Goal: Task Accomplishment & Management: Manage account settings

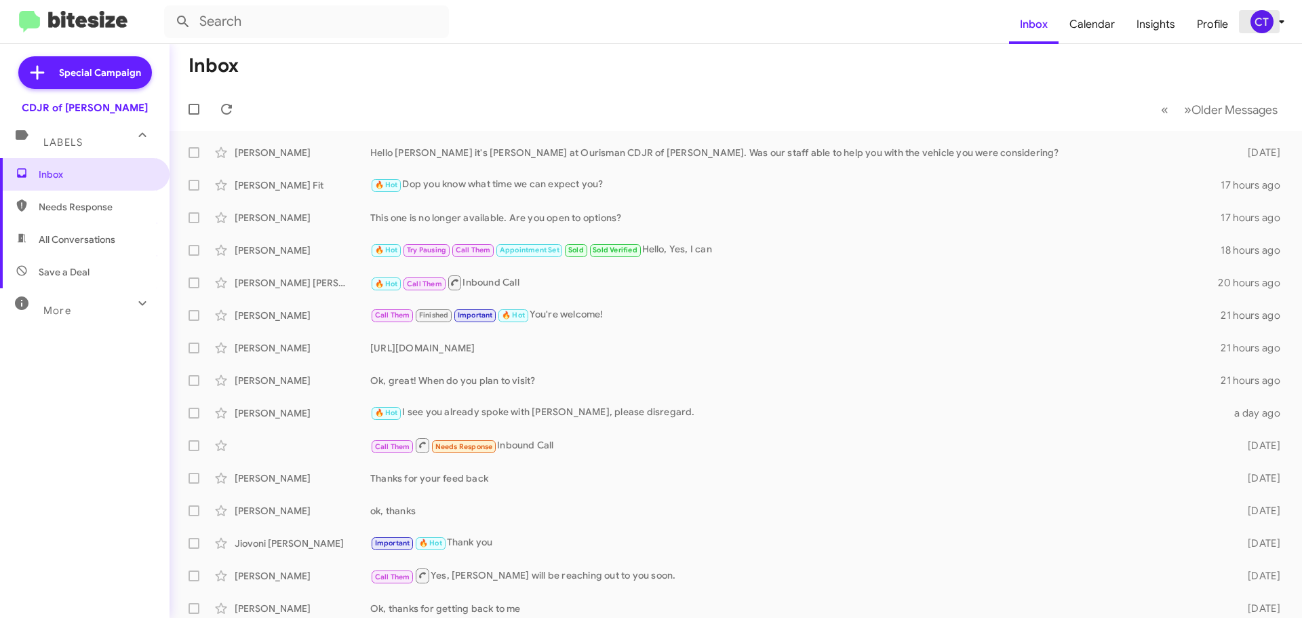
click at [1279, 21] on icon at bounding box center [1281, 21] width 5 height 3
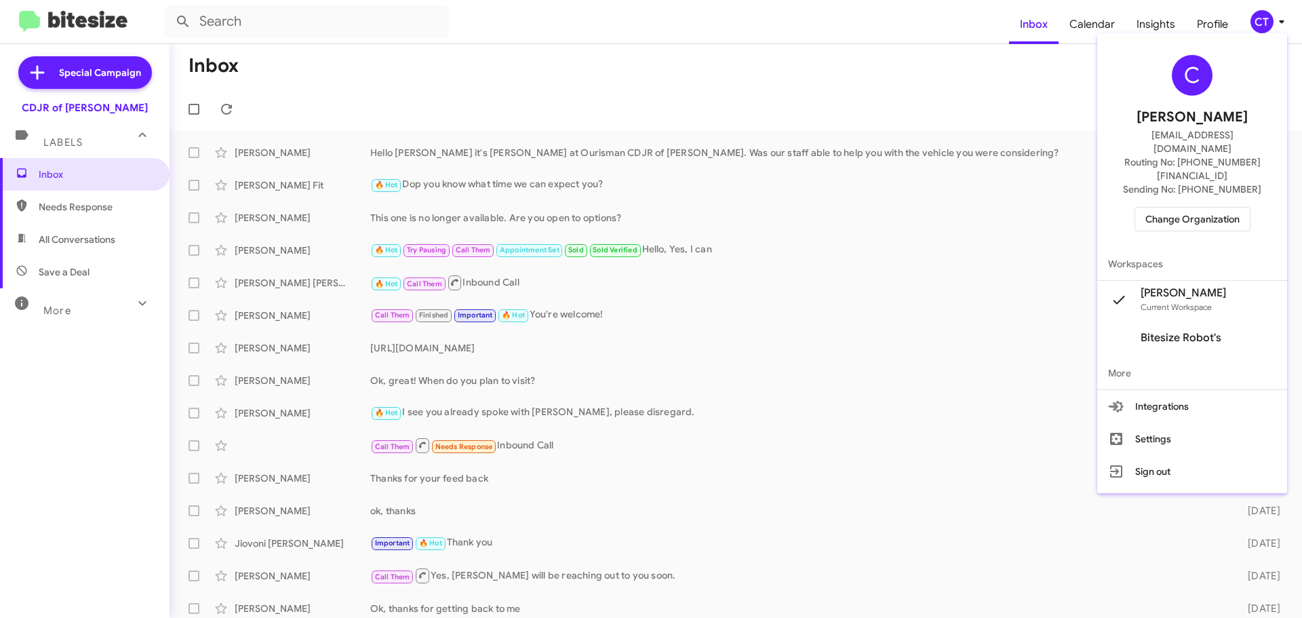
click at [1190, 208] on span "Change Organization" at bounding box center [1193, 219] width 94 height 23
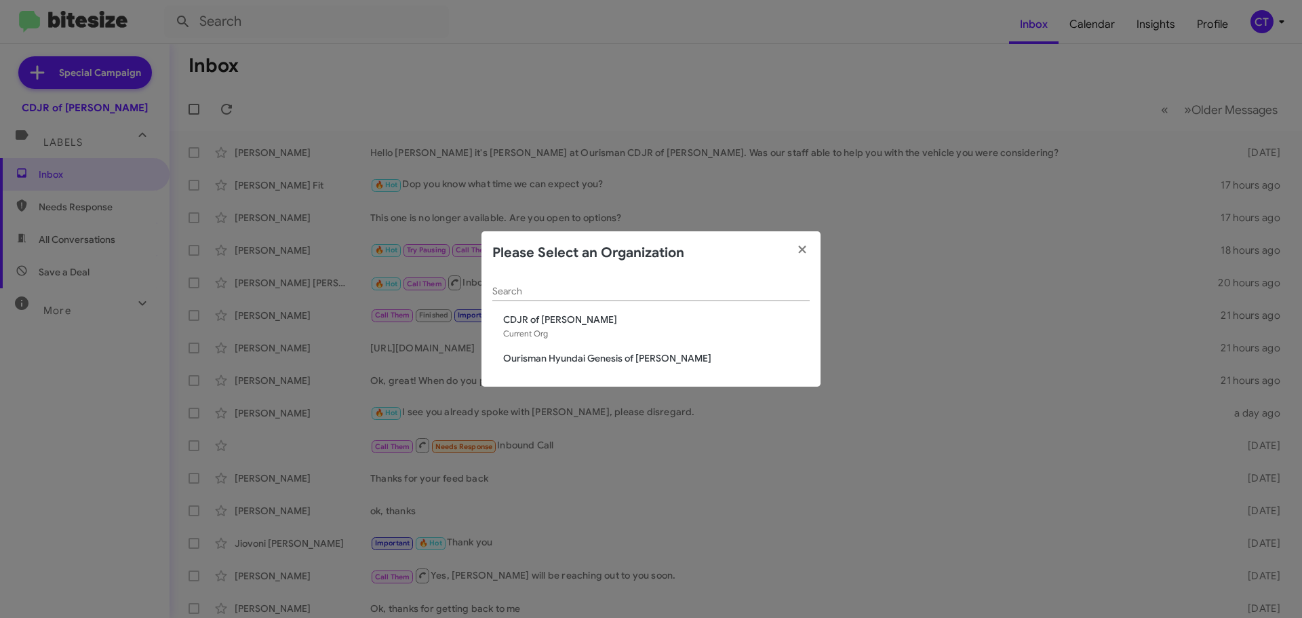
click at [559, 352] on span "Ourisman Hyundai Genesis of [PERSON_NAME]" at bounding box center [656, 358] width 307 height 14
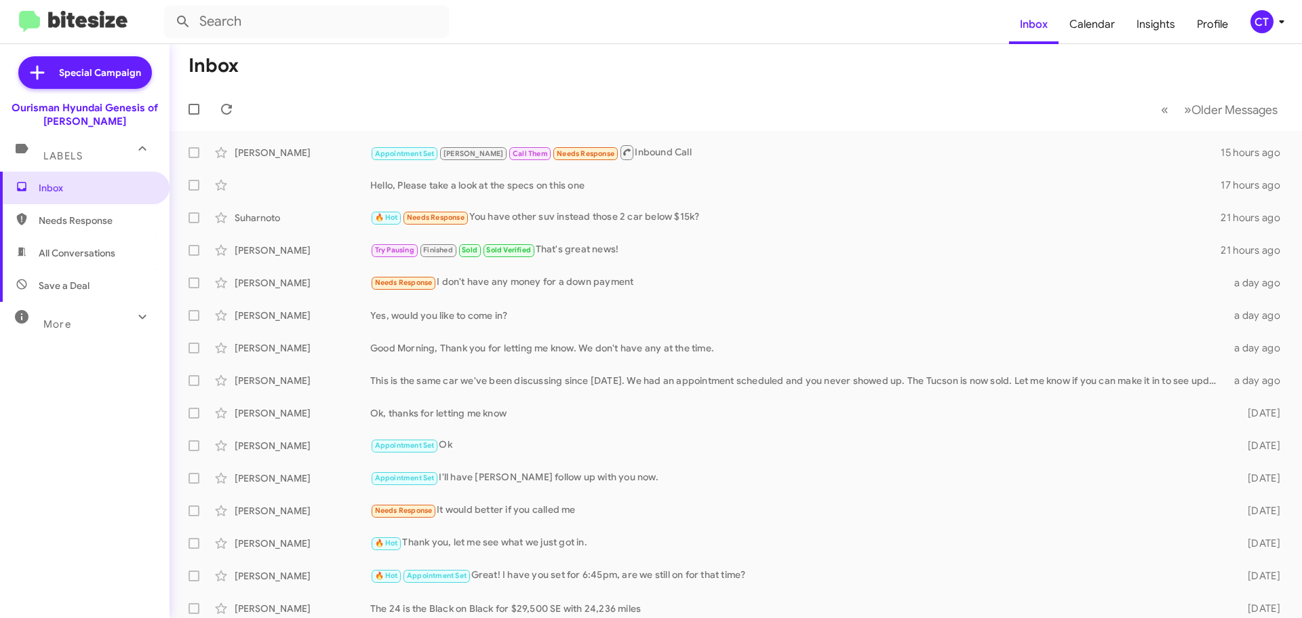
click at [1262, 17] on div "CT" at bounding box center [1262, 21] width 23 height 23
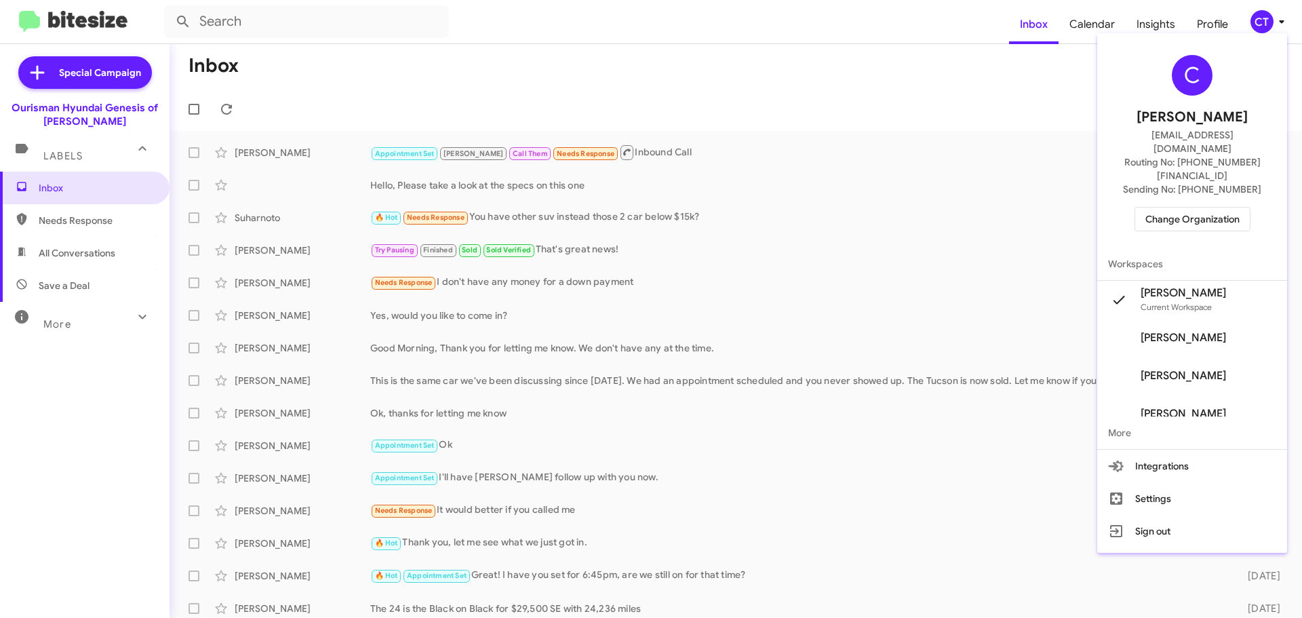
click at [1229, 208] on span "Change Organization" at bounding box center [1193, 219] width 94 height 23
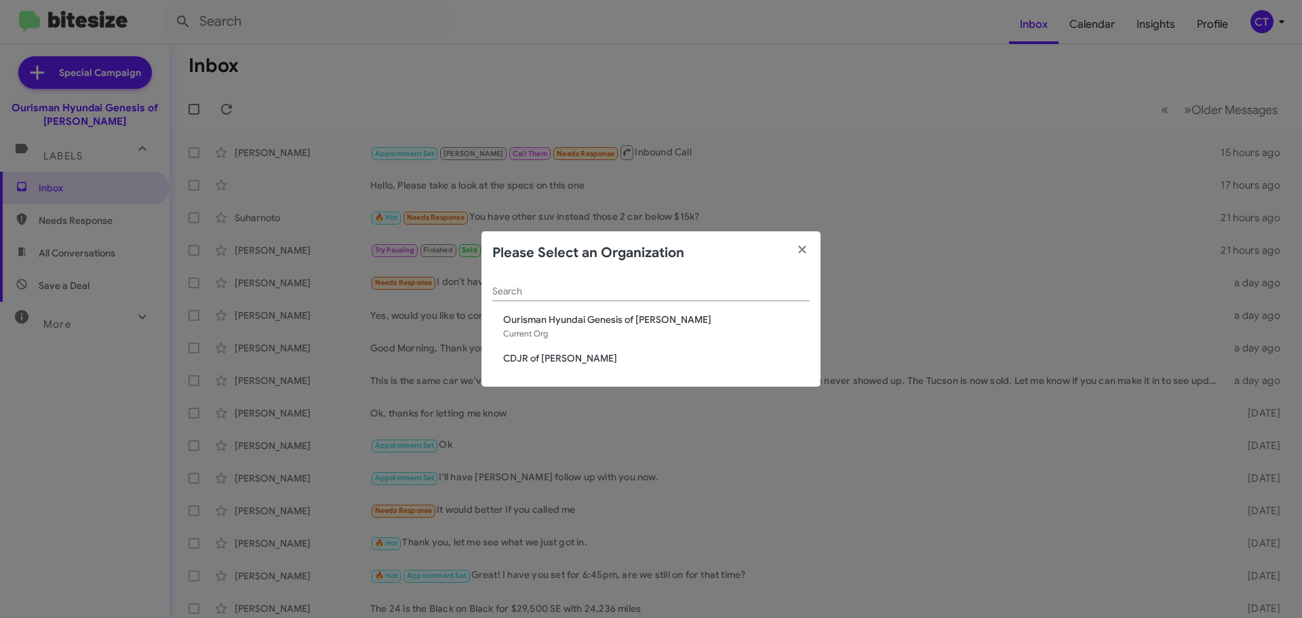
click at [565, 362] on span "CDJR of [PERSON_NAME]" at bounding box center [656, 358] width 307 height 14
